Goal: Find specific page/section: Find specific page/section

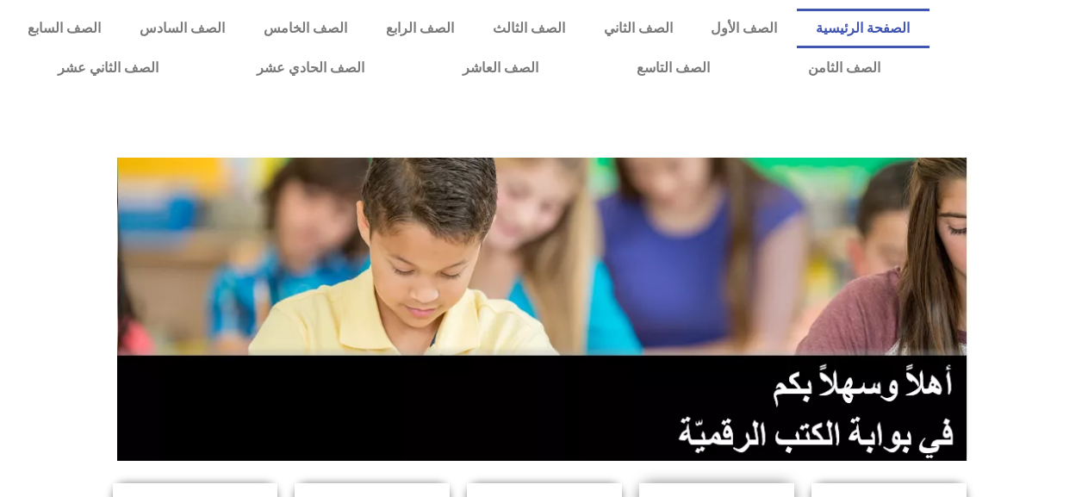
scroll to position [431, 0]
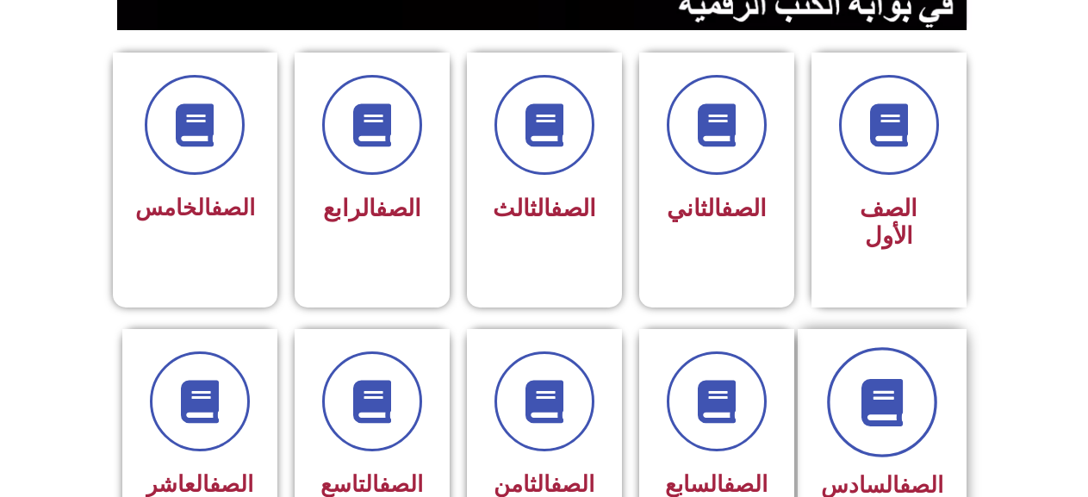
click at [887, 378] on icon at bounding box center [881, 401] width 47 height 47
click at [858, 347] on span at bounding box center [882, 402] width 110 height 110
drag, startPoint x: 859, startPoint y: 337, endPoint x: 895, endPoint y: 345, distance: 37.0
click at [869, 347] on span at bounding box center [882, 402] width 110 height 110
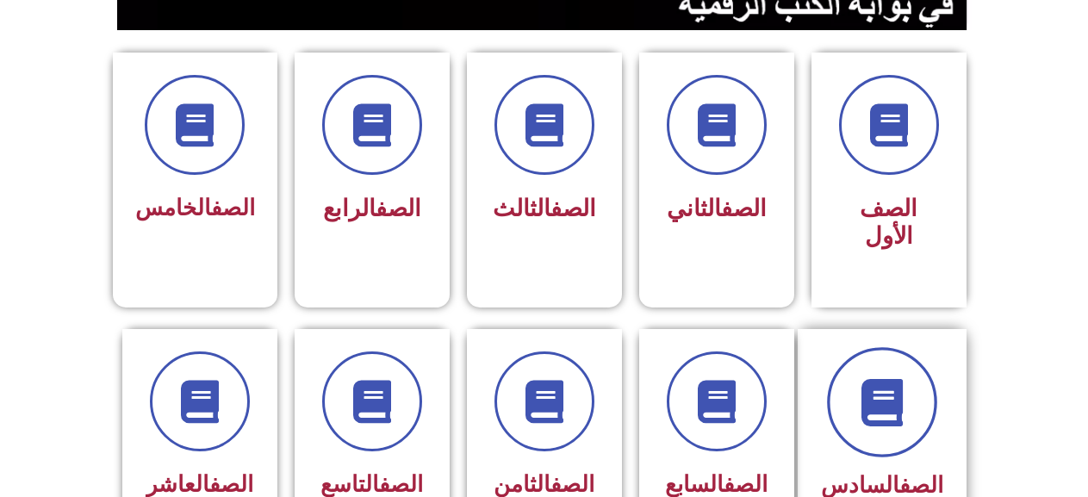
click at [895, 378] on icon at bounding box center [881, 401] width 47 height 47
click at [897, 378] on icon at bounding box center [881, 401] width 47 height 47
click at [900, 378] on icon at bounding box center [881, 401] width 47 height 47
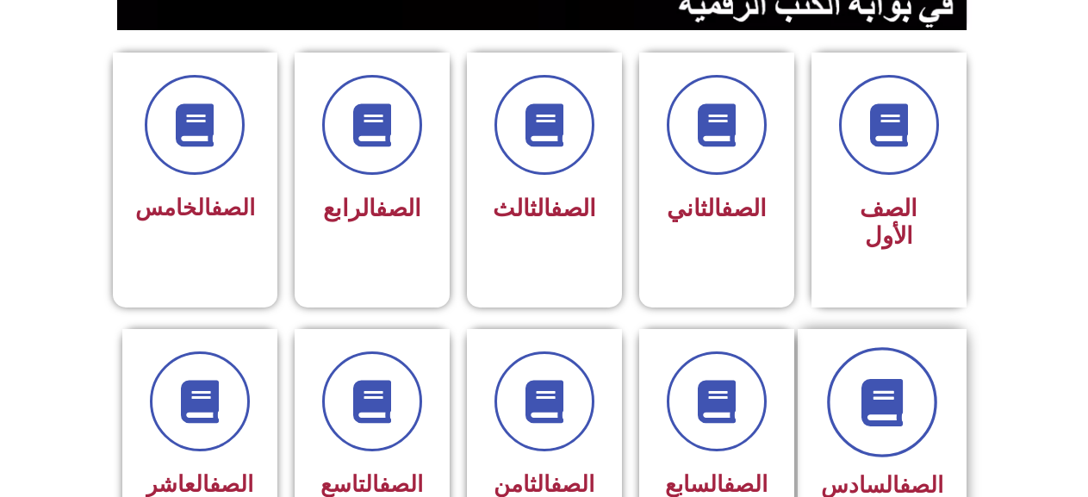
click at [901, 378] on icon at bounding box center [881, 401] width 47 height 47
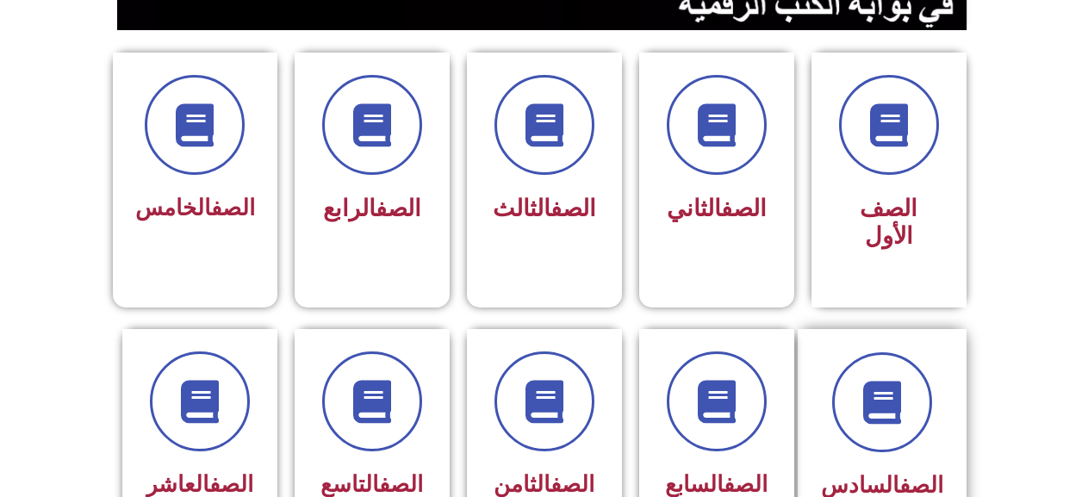
click at [833, 329] on div "الصف السادس" at bounding box center [882, 442] width 169 height 227
click at [835, 329] on div "الصف السادس" at bounding box center [882, 442] width 169 height 227
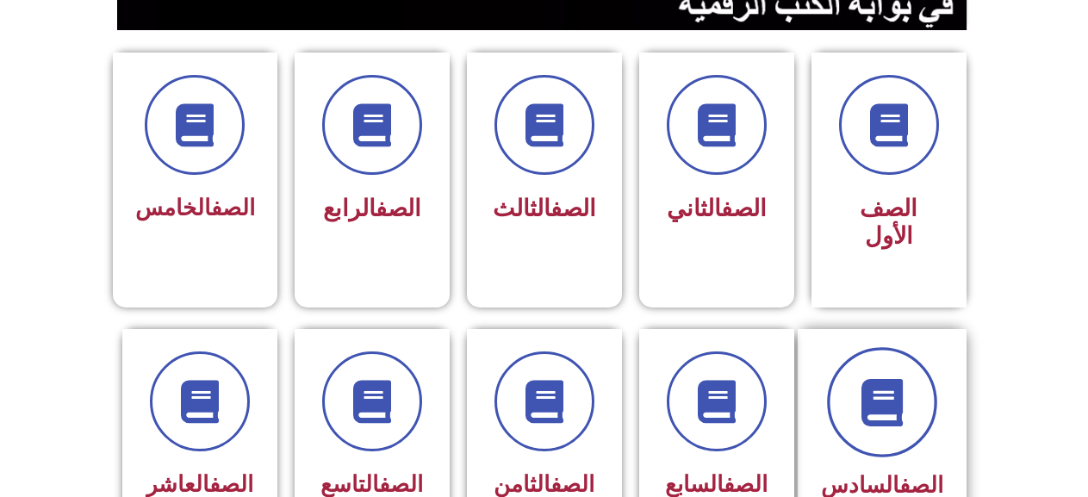
click at [924, 382] on span at bounding box center [882, 402] width 110 height 110
click at [859, 371] on span at bounding box center [882, 402] width 110 height 110
click at [860, 371] on span at bounding box center [882, 402] width 110 height 110
click at [862, 371] on span at bounding box center [882, 402] width 110 height 110
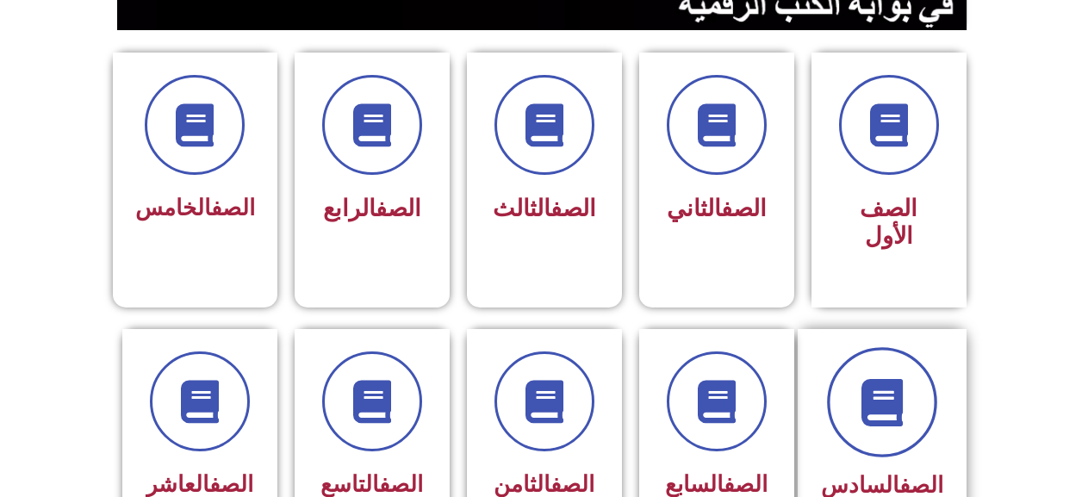
click at [892, 387] on span at bounding box center [882, 402] width 110 height 110
drag, startPoint x: 970, startPoint y: 397, endPoint x: 926, endPoint y: 377, distance: 48.2
click at [967, 395] on div "الصف السادس" at bounding box center [889, 442] width 172 height 227
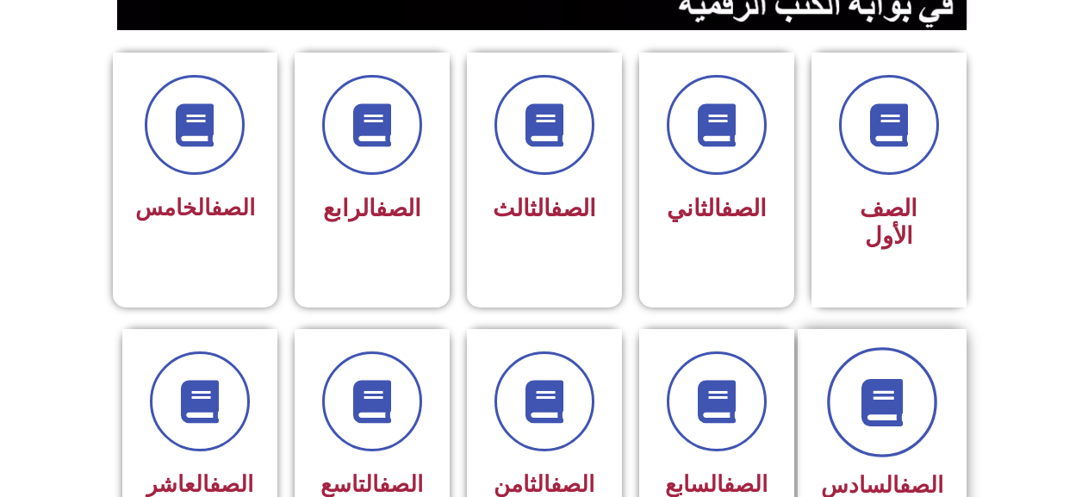
click at [921, 376] on span at bounding box center [882, 402] width 110 height 110
drag, startPoint x: 921, startPoint y: 376, endPoint x: 771, endPoint y: 176, distance: 249.8
click at [920, 371] on span at bounding box center [882, 402] width 110 height 110
click at [873, 378] on icon at bounding box center [881, 401] width 47 height 47
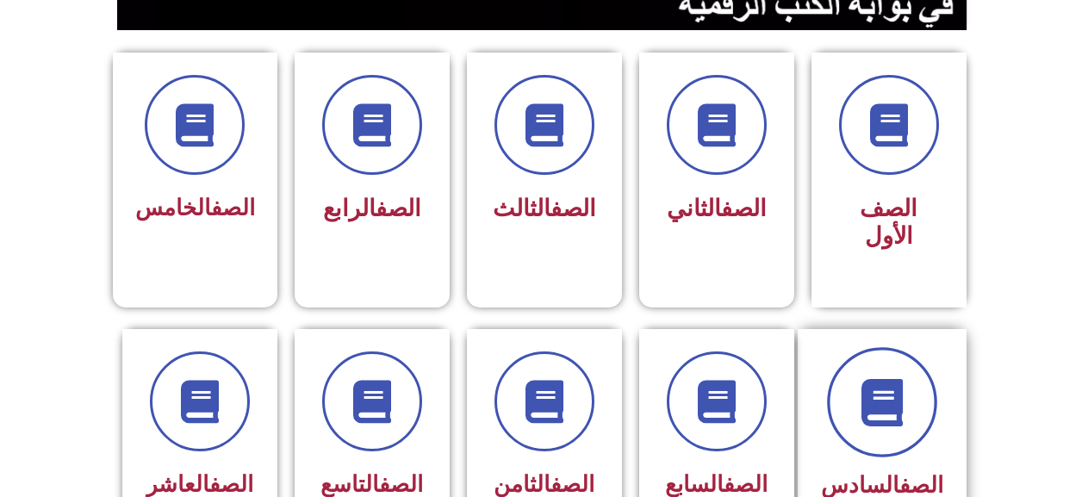
click at [871, 378] on icon at bounding box center [881, 401] width 47 height 47
click at [870, 378] on icon at bounding box center [881, 401] width 47 height 47
click at [892, 378] on icon at bounding box center [881, 401] width 47 height 47
